Goal: Information Seeking & Learning: Learn about a topic

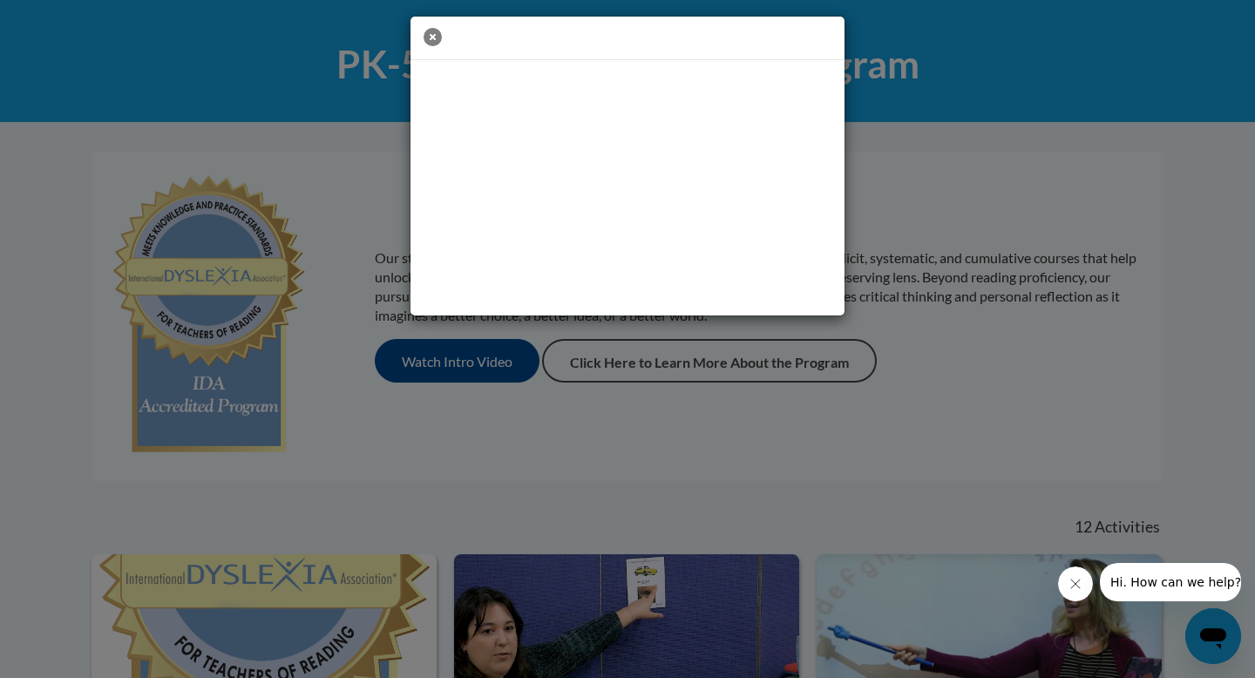
click at [427, 35] on icon "button" at bounding box center [432, 37] width 18 height 18
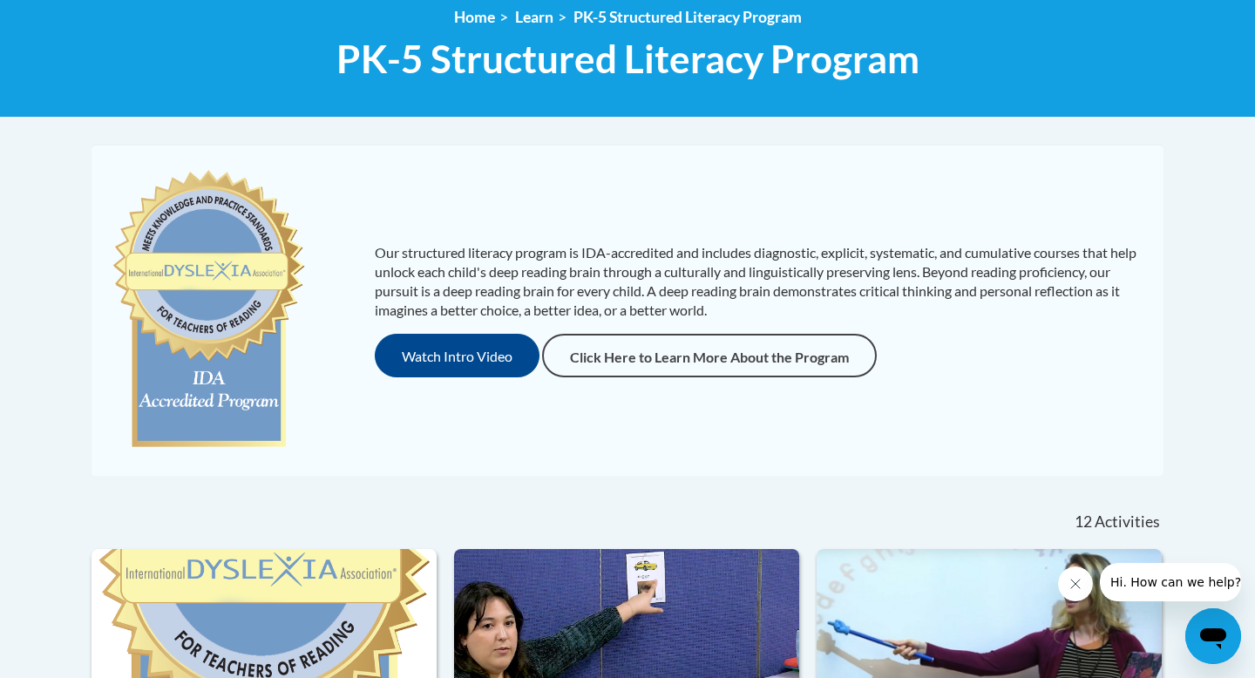
scroll to position [321, 0]
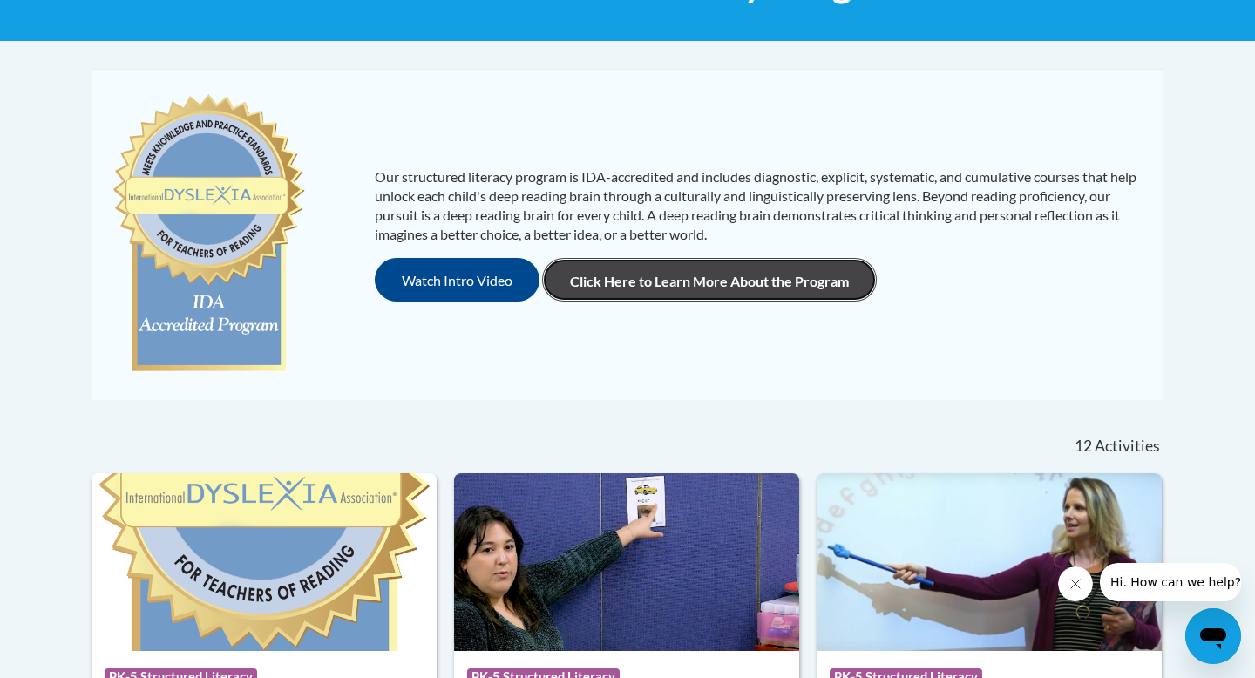
click at [613, 281] on link "Click Here to Learn More About the Program" at bounding box center [709, 280] width 335 height 44
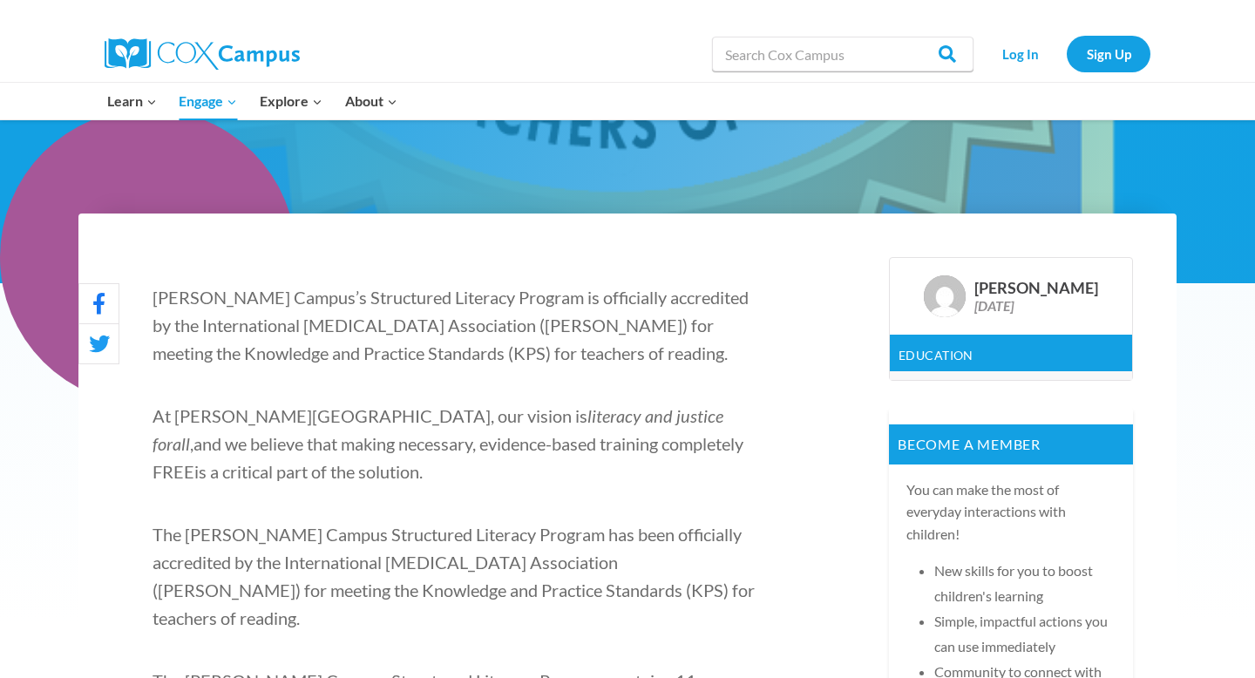
scroll to position [384, 0]
